Goal: Information Seeking & Learning: Learn about a topic

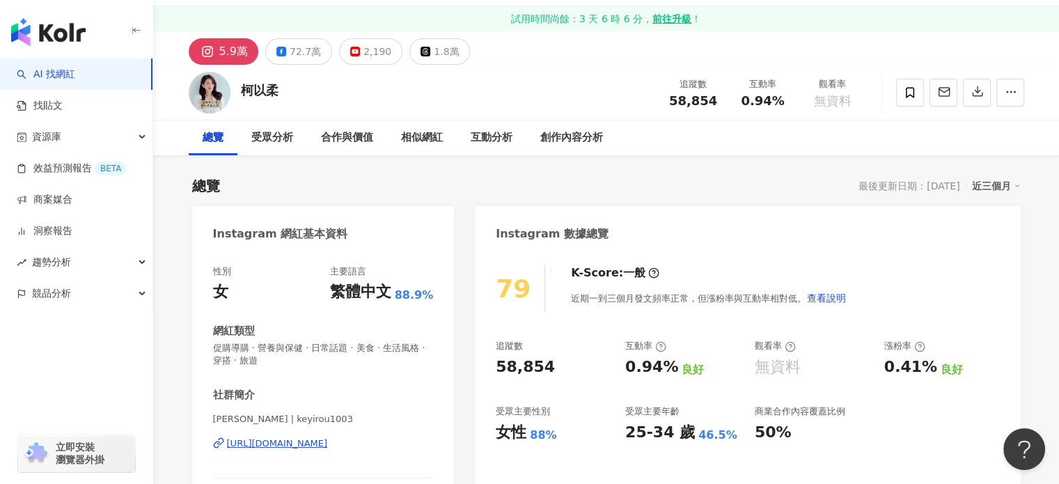
scroll to position [139, 0]
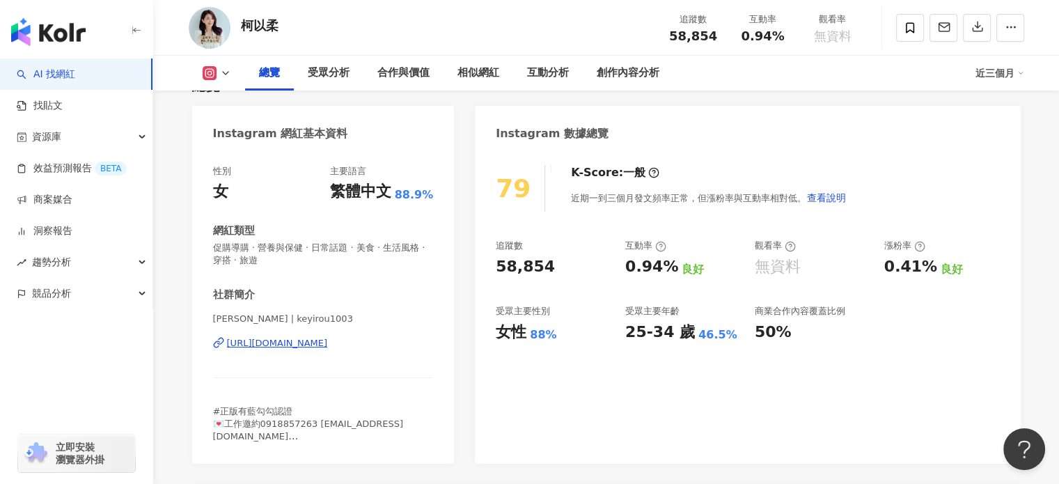
click at [952, 143] on div "Instagram 數據總覽" at bounding box center [747, 128] width 545 height 45
